Goal: Task Accomplishment & Management: Complete application form

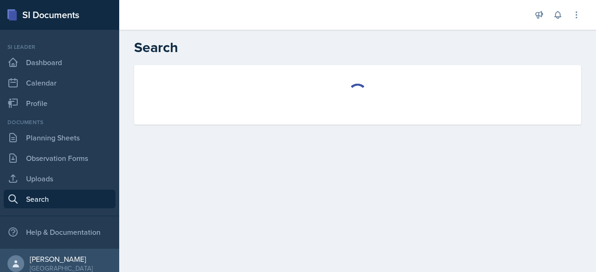
select select "all"
select select "1"
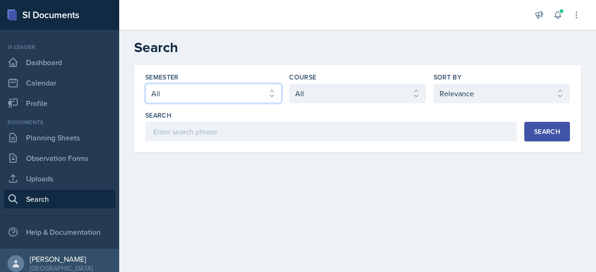
click at [233, 93] on select "Select semester All Fall 2025 Summer 2025 Spring 2025 Fall 2024 Summer 2024 Spr…" at bounding box center [213, 94] width 136 height 20
select select "2bed604d-1099-4043-b1bc-2365e8740244"
click at [145, 84] on select "Select semester All Fall 2025 Summer 2025 Spring 2025 Fall 2024 Summer 2024 Spr…" at bounding box center [213, 94] width 136 height 20
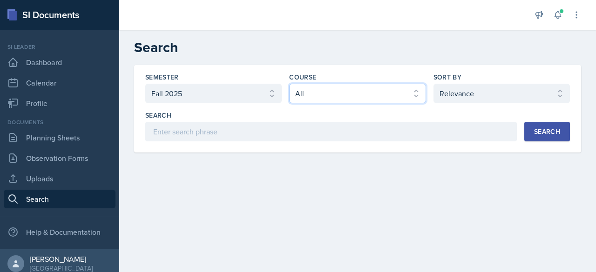
click at [316, 92] on select "Select course All ACCT 2101 ACCT 2102 ACCT 4050 ANTH 1102 ANTH 3301 ARCH 1000 A…" at bounding box center [357, 94] width 136 height 20
select select "5bfde3fe-6375-4519-a868-95dd30d0bb1b"
click at [289, 84] on select "Select course All ACCT 2101 ACCT 2102 ACCT 4050 ANTH 1102 ANTH 3301 ARCH 1000 A…" at bounding box center [357, 94] width 136 height 20
click at [546, 133] on div "Search" at bounding box center [547, 131] width 26 height 7
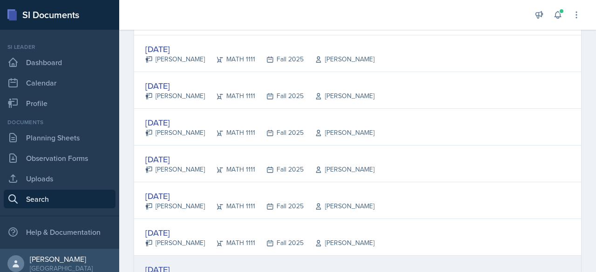
scroll to position [432, 0]
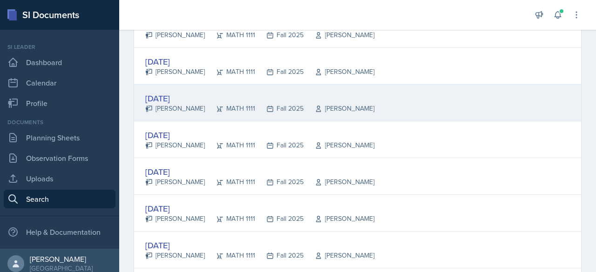
click at [167, 93] on div "[DATE]" at bounding box center [259, 98] width 229 height 13
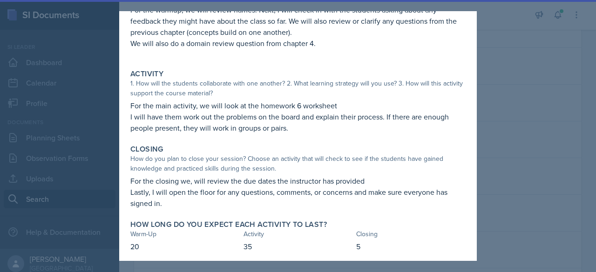
scroll to position [92, 0]
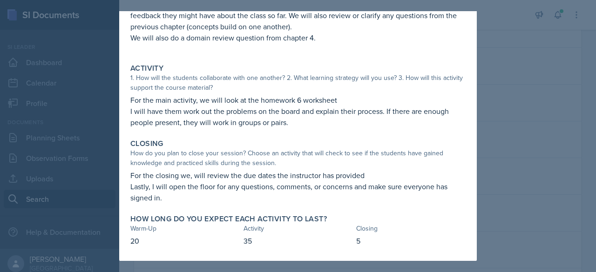
click at [493, 44] on div at bounding box center [298, 136] width 596 height 272
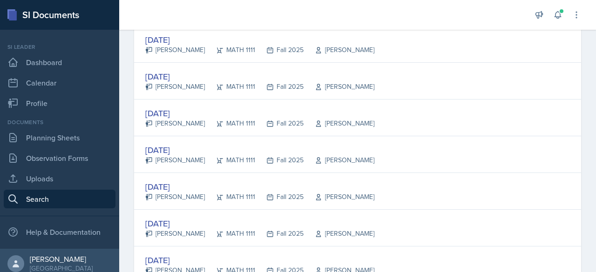
scroll to position [0, 0]
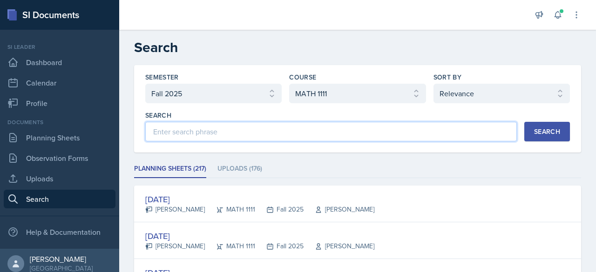
click at [245, 135] on input at bounding box center [330, 132] width 371 height 20
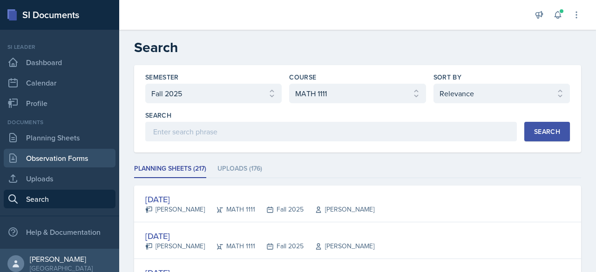
click at [76, 164] on link "Observation Forms" at bounding box center [60, 158] width 112 height 19
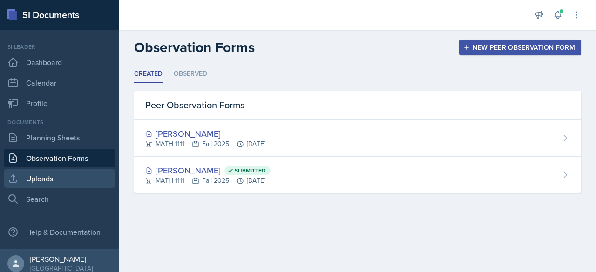
click at [75, 172] on link "Uploads" at bounding box center [60, 178] width 112 height 19
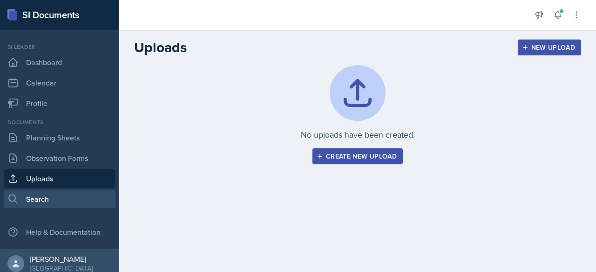
click at [71, 202] on link "Search" at bounding box center [60, 199] width 112 height 19
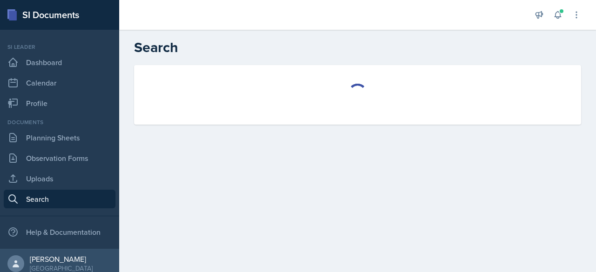
select select "all"
select select "1"
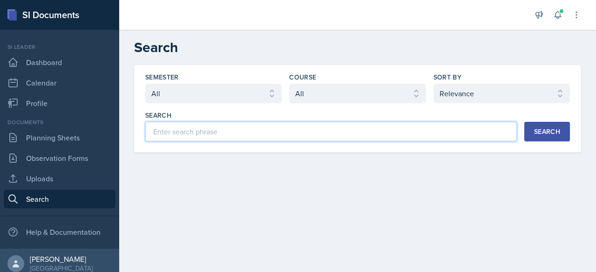
click at [200, 134] on input at bounding box center [330, 132] width 371 height 20
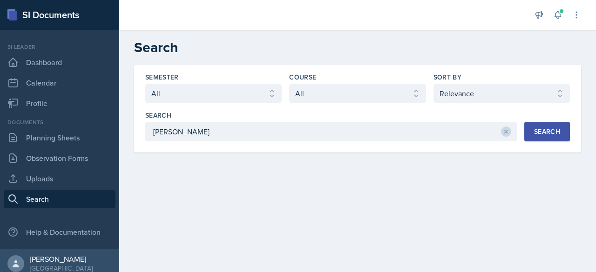
click at [555, 129] on div "Search" at bounding box center [547, 131] width 26 height 7
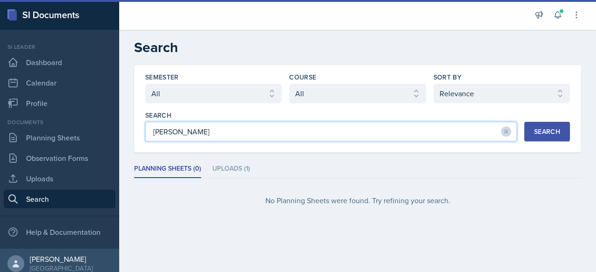
click at [451, 126] on input "[PERSON_NAME]" at bounding box center [330, 132] width 371 height 20
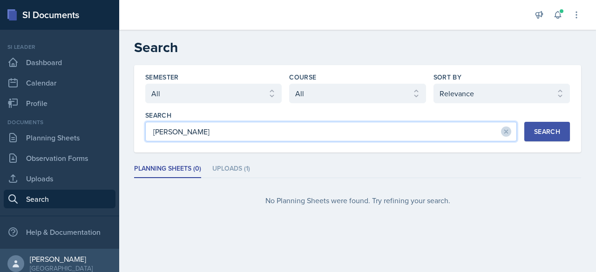
type input "[PERSON_NAME]"
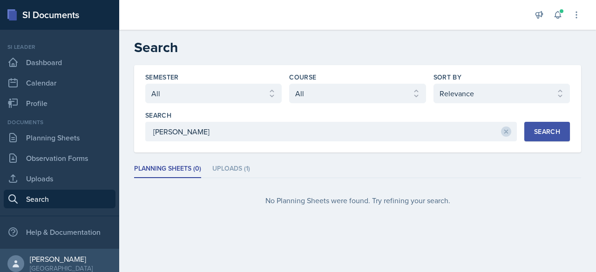
click at [544, 138] on button "Search" at bounding box center [547, 132] width 46 height 20
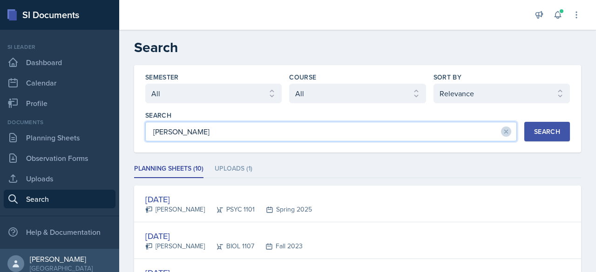
drag, startPoint x: 508, startPoint y: 133, endPoint x: 424, endPoint y: 130, distance: 84.8
click at [424, 130] on input "[PERSON_NAME]" at bounding box center [330, 132] width 371 height 20
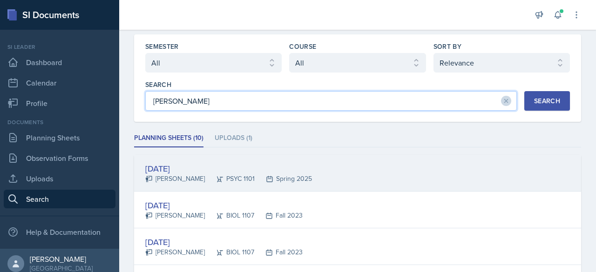
scroll to position [33, 0]
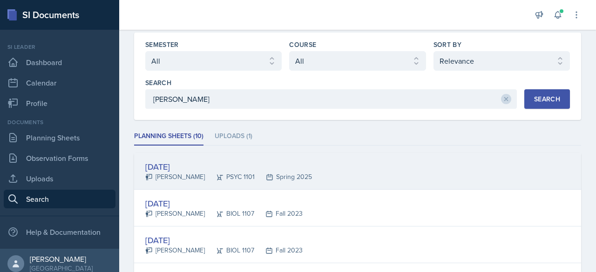
click at [207, 162] on div "[DATE]" at bounding box center [228, 167] width 167 height 13
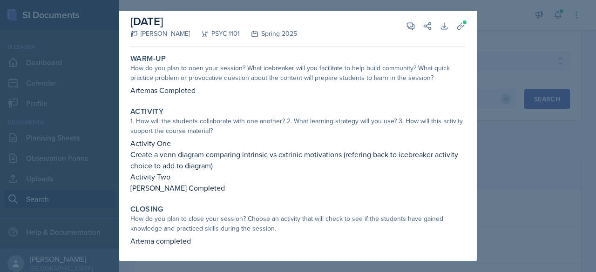
scroll to position [0, 0]
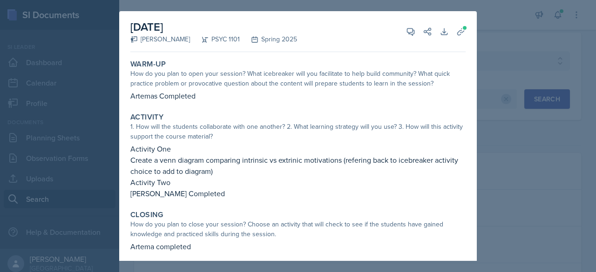
click at [40, 134] on div at bounding box center [298, 136] width 596 height 272
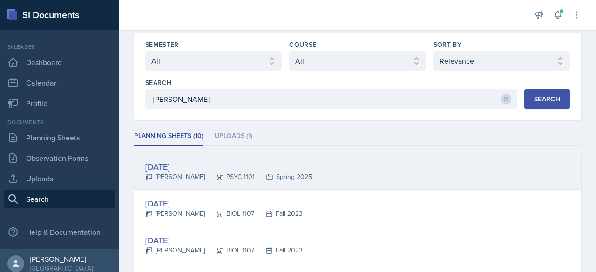
click at [220, 159] on div "[DATE] [PERSON_NAME] PSYC 1101 Spring 2025" at bounding box center [357, 171] width 447 height 37
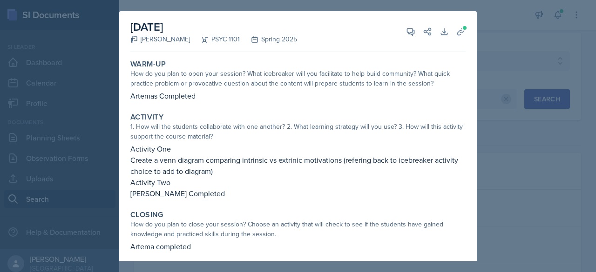
click at [84, 134] on div at bounding box center [298, 136] width 596 height 272
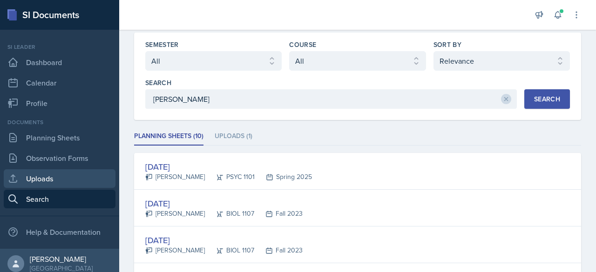
scroll to position [6, 0]
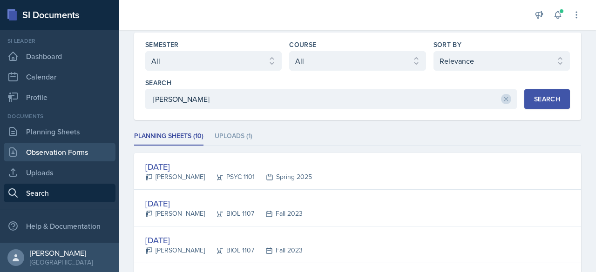
click at [55, 155] on link "Observation Forms" at bounding box center [60, 152] width 112 height 19
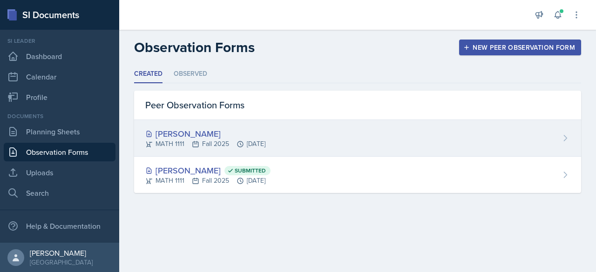
click at [216, 129] on div "[PERSON_NAME]" at bounding box center [205, 134] width 120 height 13
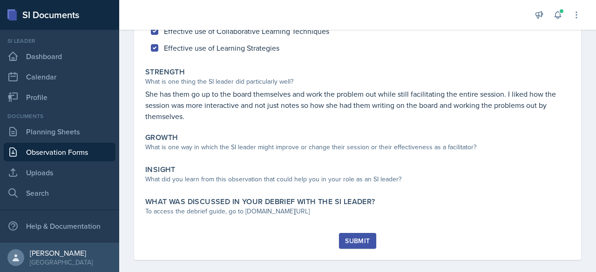
scroll to position [135, 0]
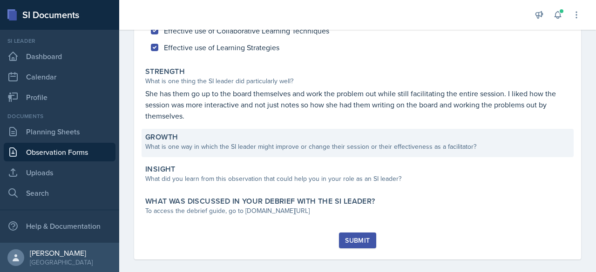
click at [220, 141] on div "Growth" at bounding box center [357, 137] width 424 height 9
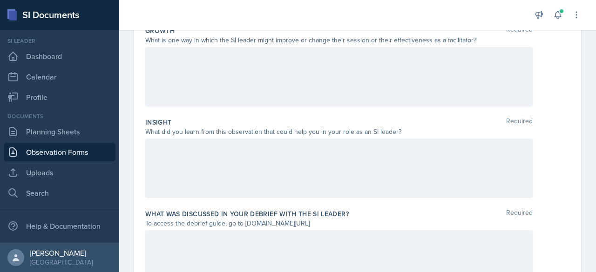
scroll to position [265, 0]
click at [205, 150] on p at bounding box center [338, 147] width 371 height 11
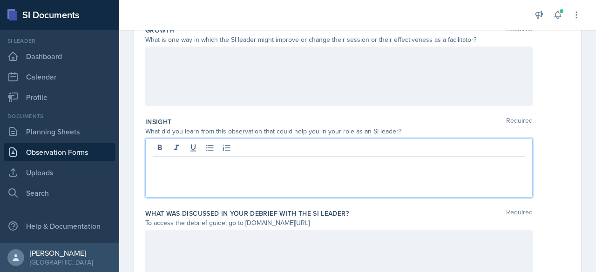
scroll to position [281, 0]
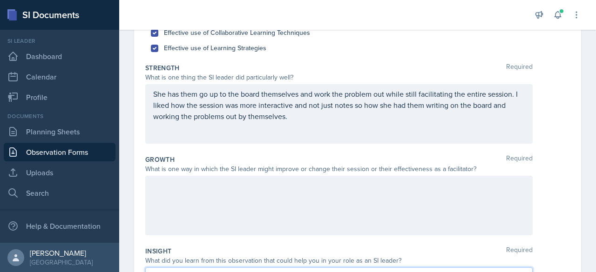
click at [216, 180] on p at bounding box center [338, 185] width 371 height 11
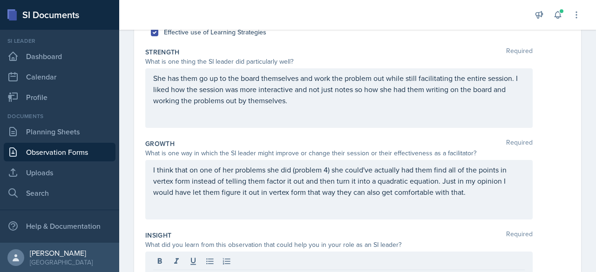
click at [407, 71] on div "She has them go up to the board themselves and work the problem out while still…" at bounding box center [338, 98] width 387 height 60
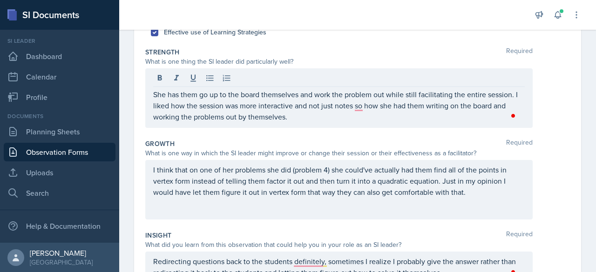
scroll to position [168, 0]
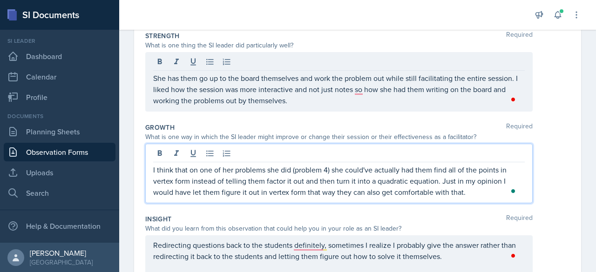
click at [255, 170] on p "I think that on one of her problems she did (problem 4) she could've actually h…" at bounding box center [338, 181] width 371 height 34
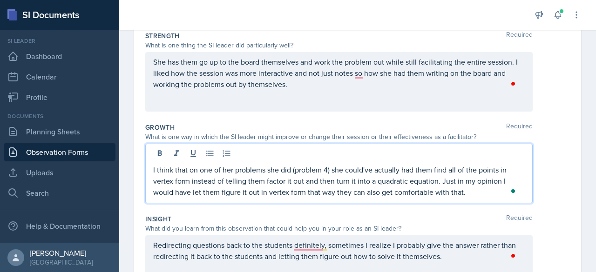
click at [254, 175] on p "I think that on one of her problems she did (problem 4) she could've actually h…" at bounding box center [338, 181] width 371 height 34
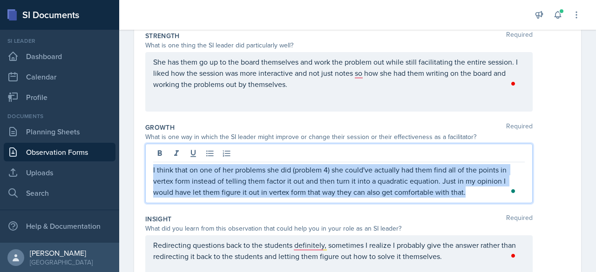
click at [254, 175] on p "I think that on one of her problems she did (problem 4) she could've actually h…" at bounding box center [338, 181] width 371 height 34
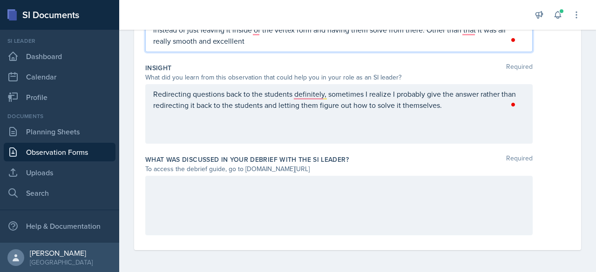
scroll to position [319, 0]
click at [231, 40] on p "I got a little confused on one of the problems (problem 4) about why it was cha…" at bounding box center [338, 30] width 371 height 34
click at [252, 43] on p "I got a little confused on one of the problems (problem 4) about why it was cha…" at bounding box center [338, 30] width 371 height 34
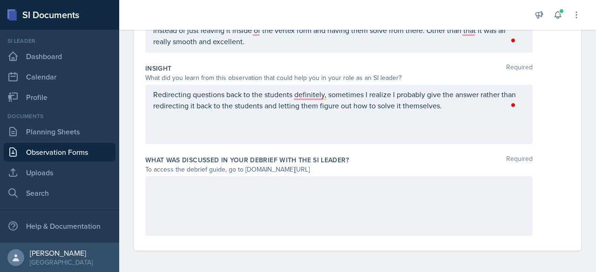
click at [322, 236] on div "What was discussed in your debrief with the SI Leader? Required To access the d…" at bounding box center [357, 198] width 424 height 92
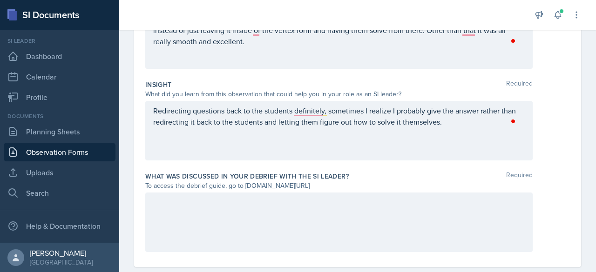
click at [321, 230] on div at bounding box center [338, 223] width 387 height 60
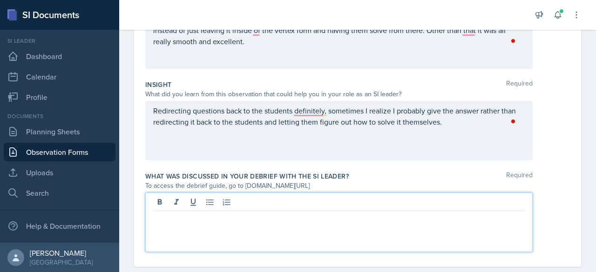
scroll to position [319, 0]
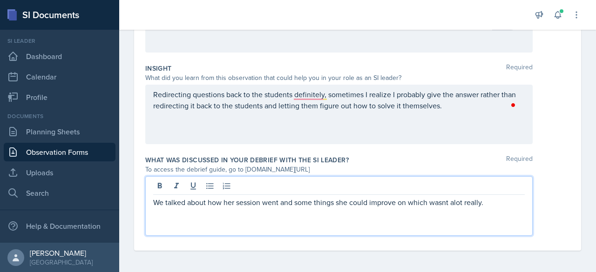
click at [438, 202] on p "We talked about how her session went and some things she could improve on which…" at bounding box center [338, 202] width 371 height 11
click at [446, 202] on p "We talked about how her session went and some things she could improve on which…" at bounding box center [338, 202] width 371 height 11
click at [455, 205] on p "We talked about how her session went and some things she could improve on which…" at bounding box center [338, 202] width 371 height 11
click at [512, 206] on p "We talked about how her session went and some things she could improve on which…" at bounding box center [338, 202] width 371 height 11
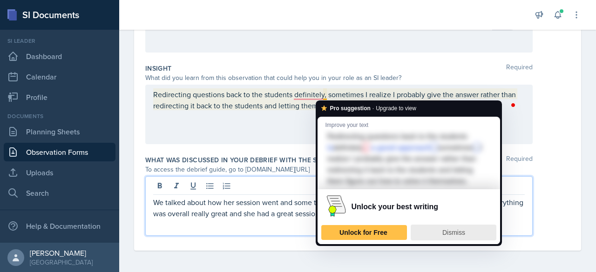
click at [433, 229] on div "Dismiss" at bounding box center [453, 232] width 77 height 15
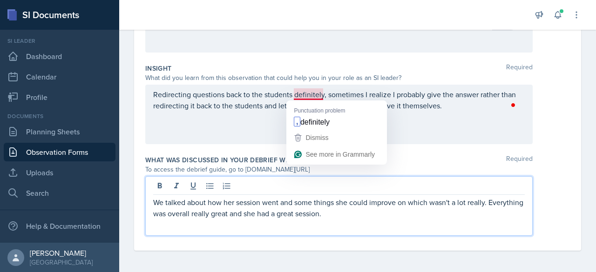
click at [319, 95] on div "Redirecting questions back to the students definitely, sometimes I realize I pr…" at bounding box center [338, 115] width 387 height 60
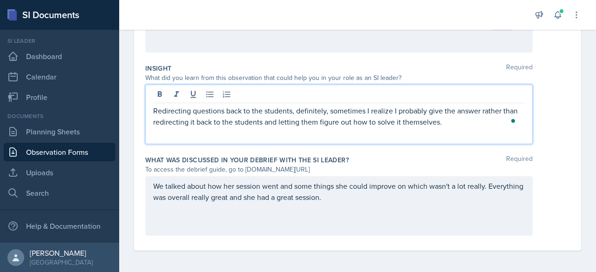
click at [328, 111] on p "Redirecting questions back to the students, definitely, sometimes I realize I p…" at bounding box center [338, 116] width 371 height 22
click at [459, 121] on p "Redirecting questions back to the students, definitely sometimes I realize I pr…" at bounding box center [338, 116] width 371 height 22
click at [398, 194] on div "We talked about how her session went and some things she could improve on which…" at bounding box center [338, 206] width 387 height 60
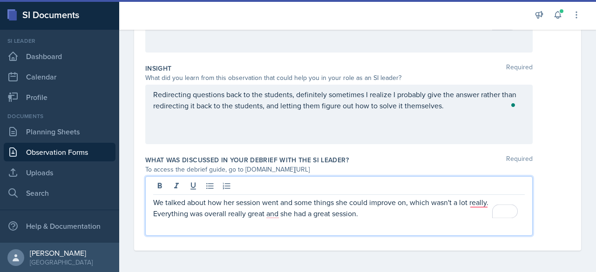
click at [279, 213] on p "We talked about how her session went and some things she could improve on, whic…" at bounding box center [338, 208] width 371 height 22
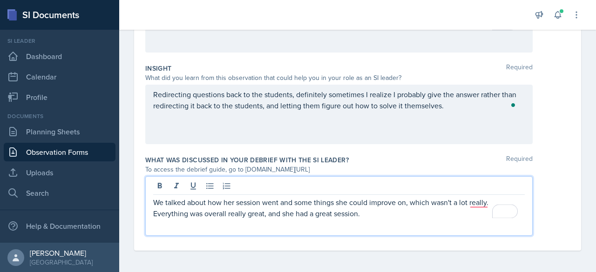
click at [383, 217] on p "We talked about how her session went and some things she could improve on, whic…" at bounding box center [338, 208] width 371 height 22
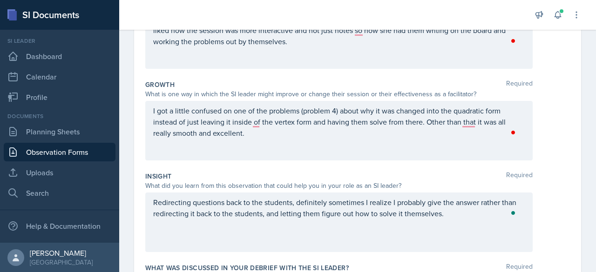
scroll to position [319, 0]
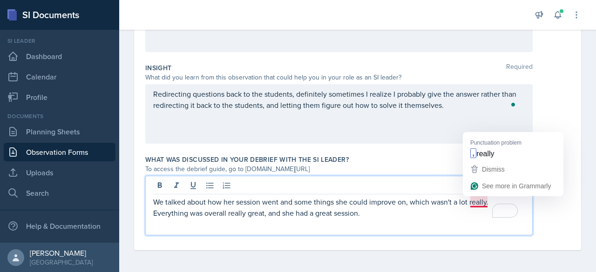
click at [479, 199] on p "We talked about how her session went and some things she could improve on, whic…" at bounding box center [338, 207] width 371 height 22
click at [482, 174] on div "Dismiss" at bounding box center [492, 169] width 25 height 14
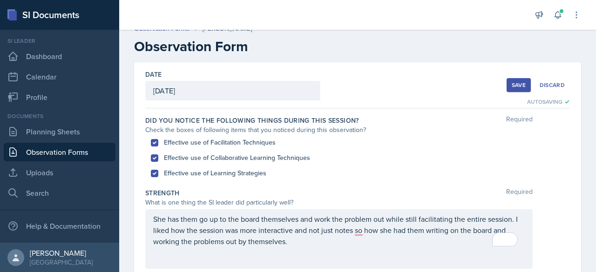
scroll to position [9, 0]
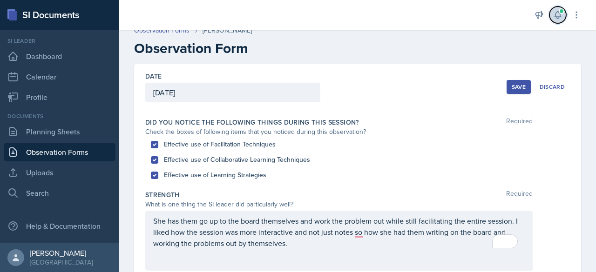
click at [557, 12] on icon at bounding box center [557, 15] width 6 height 7
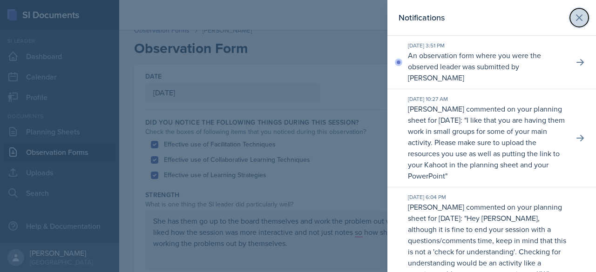
click at [573, 17] on icon at bounding box center [578, 17] width 11 height 11
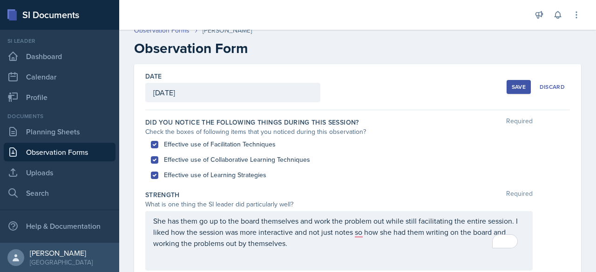
click at [516, 86] on div "Save" at bounding box center [519, 86] width 14 height 7
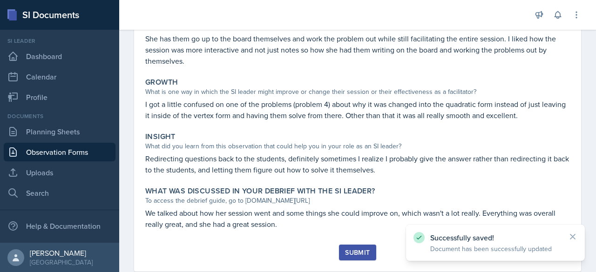
scroll to position [211, 0]
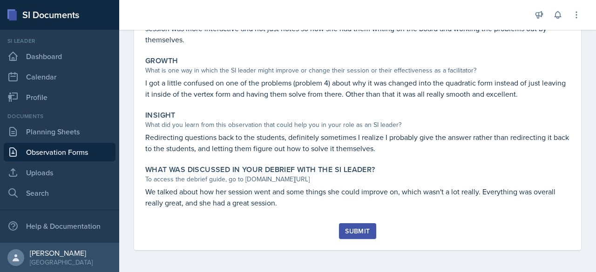
click at [353, 228] on div "Submit" at bounding box center [357, 231] width 25 height 7
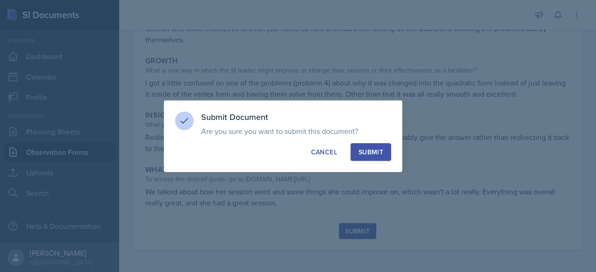
click at [369, 146] on button "Submit" at bounding box center [370, 152] width 40 height 18
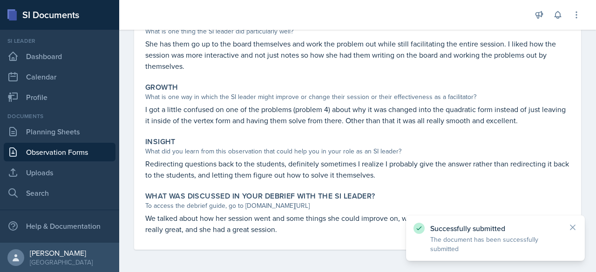
scroll to position [184, 0]
